Goal: Task Accomplishment & Management: Complete application form

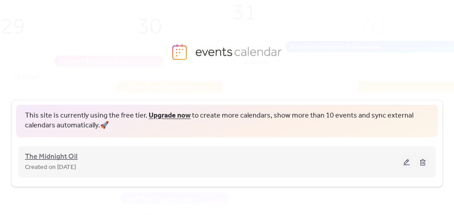
click at [69, 157] on span "The Midnight Oil" at bounding box center [51, 156] width 53 height 11
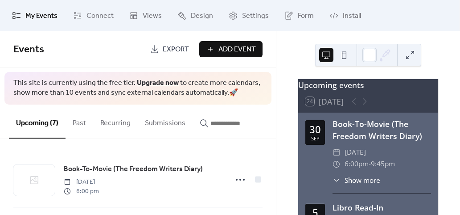
scroll to position [91, 0]
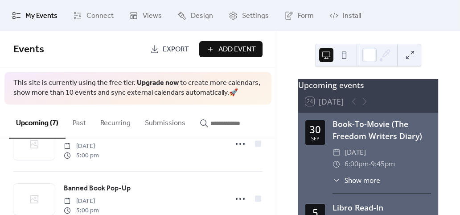
click at [242, 47] on span "Add Event" at bounding box center [237, 49] width 37 height 11
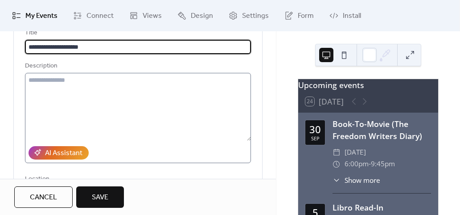
scroll to position [64, 0]
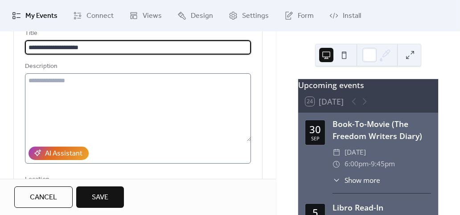
type input "**********"
click at [83, 83] on textarea at bounding box center [138, 107] width 226 height 68
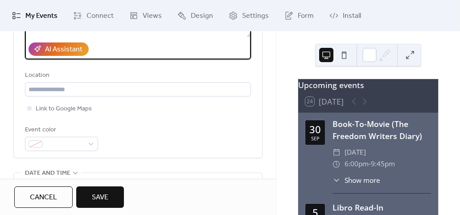
scroll to position [169, 0]
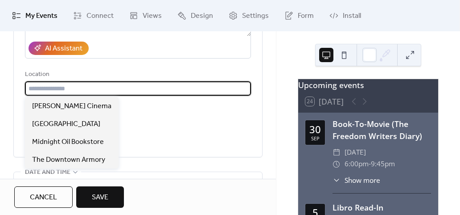
click at [93, 84] on input "text" at bounding box center [138, 88] width 226 height 14
